Goal: Navigation & Orientation: Find specific page/section

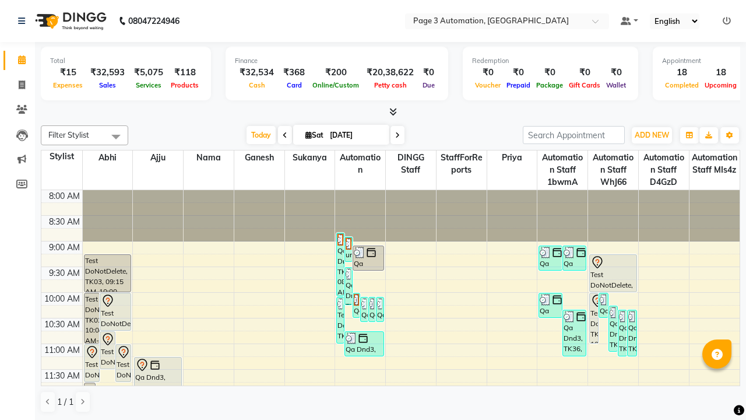
scroll to position [1, 0]
click at [727, 20] on icon at bounding box center [727, 20] width 8 height 8
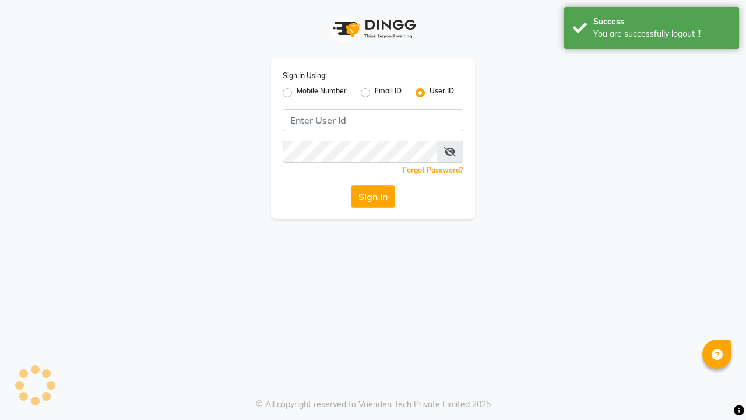
scroll to position [0, 0]
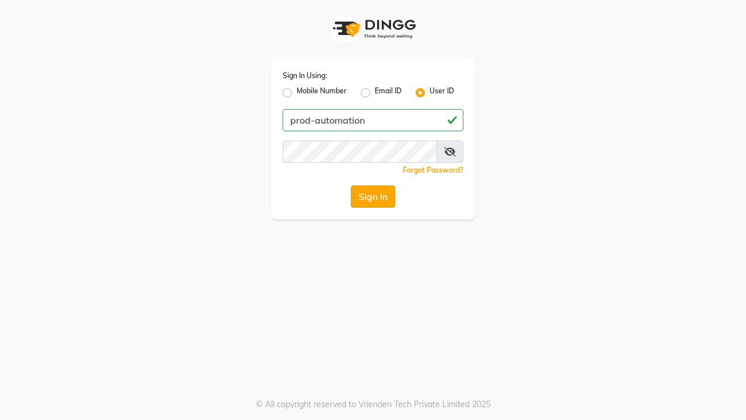
click at [373, 197] on button "Sign In" at bounding box center [373, 196] width 44 height 22
